Goal: Transaction & Acquisition: Purchase product/service

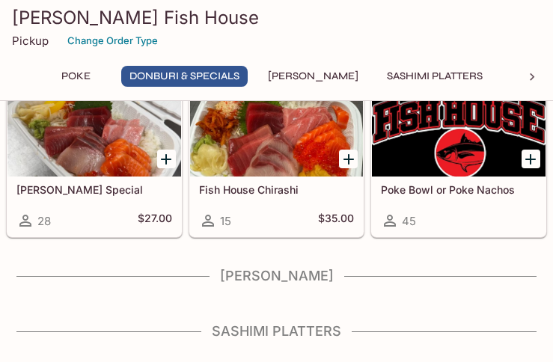
scroll to position [718, 0]
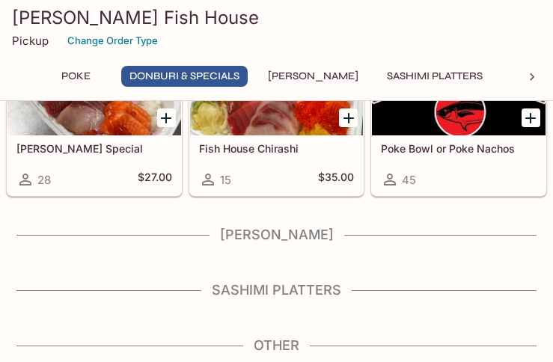
click at [532, 77] on icon at bounding box center [532, 77] width 15 height 15
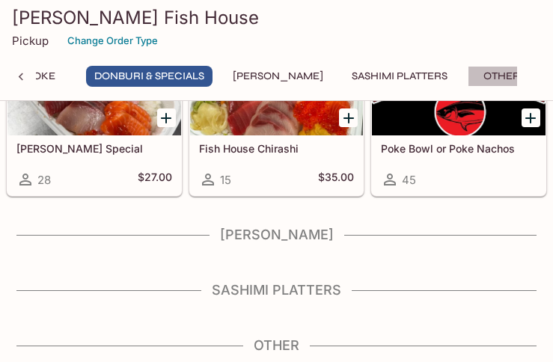
click at [476, 79] on button "Other" at bounding box center [501, 76] width 67 height 21
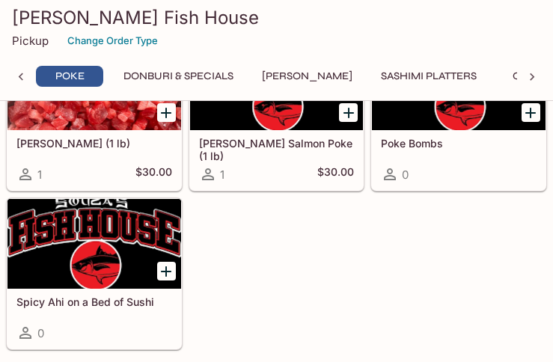
scroll to position [0, 0]
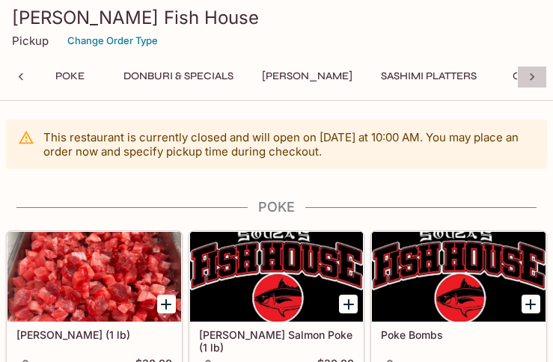
click at [531, 79] on icon at bounding box center [532, 76] width 4 height 7
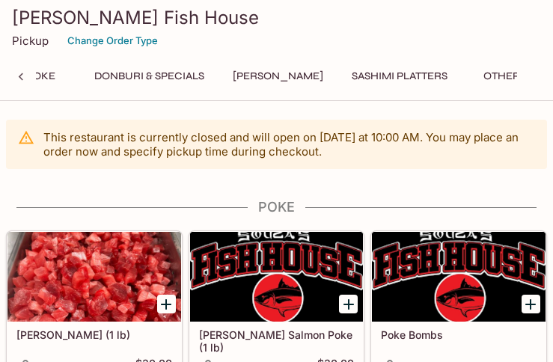
click at [531, 80] on div "Poke Donburi & Specials Sushi Cakes Sashimi Platters Other" at bounding box center [276, 81] width 541 height 30
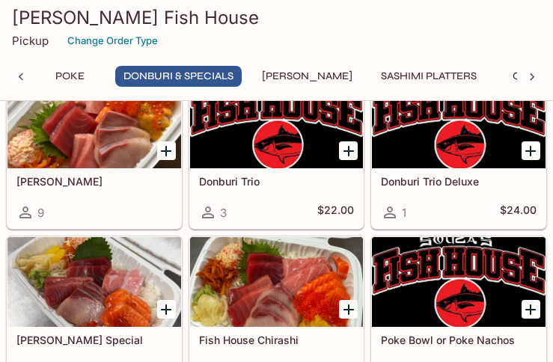
scroll to position [677, 0]
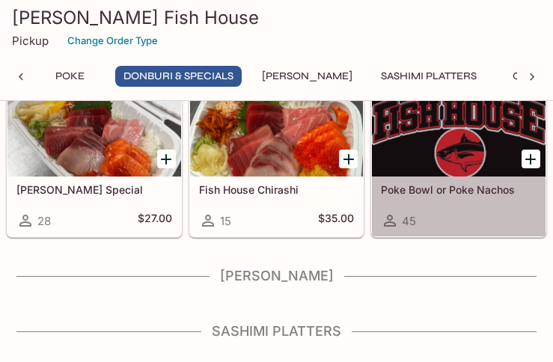
click at [426, 189] on h5 "Poke Bowl or Poke Nachos" at bounding box center [459, 189] width 156 height 13
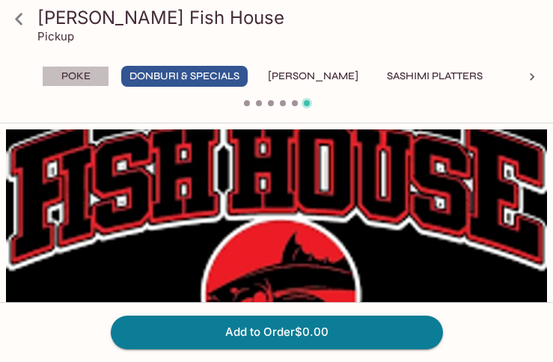
click at [76, 73] on button "Poke" at bounding box center [75, 76] width 67 height 21
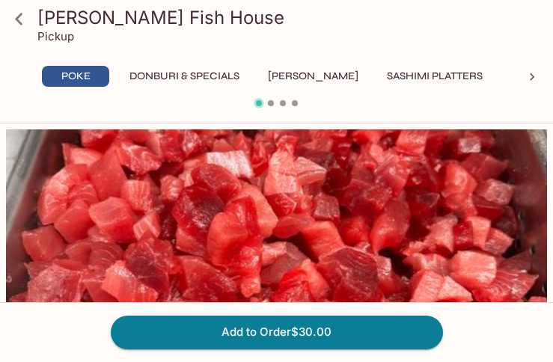
click at [184, 76] on button "Donburi & Specials" at bounding box center [184, 76] width 127 height 21
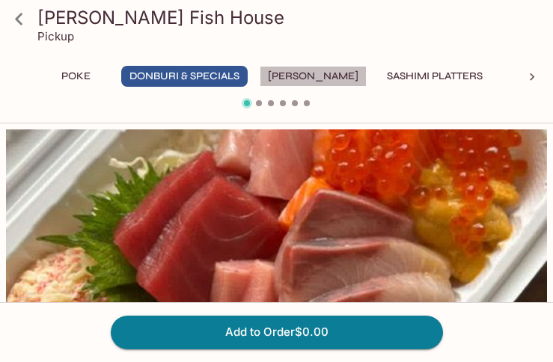
click at [317, 77] on button "[PERSON_NAME]" at bounding box center [313, 76] width 107 height 21
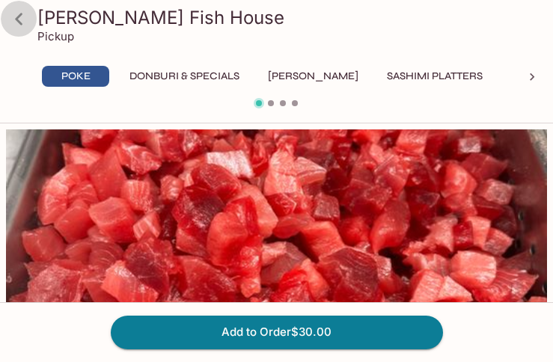
click at [23, 14] on icon at bounding box center [19, 19] width 26 height 26
